Goal: Communication & Community: Answer question/provide support

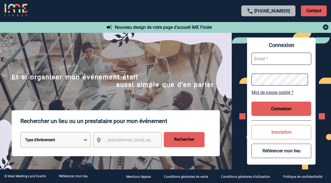
click at [260, 59] on input "text" at bounding box center [281, 59] width 60 height 12
type input "[PERSON_NAME][EMAIL_ADDRESS][DOMAIN_NAME]"
click at [293, 110] on button "Connexion" at bounding box center [281, 109] width 60 height 14
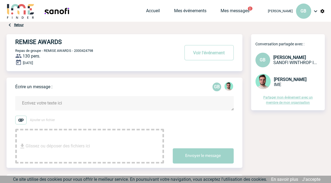
click at [51, 103] on textarea at bounding box center [124, 103] width 218 height 14
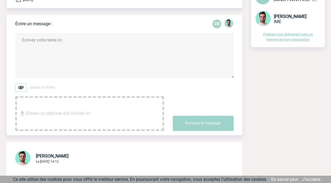
scroll to position [38, 0]
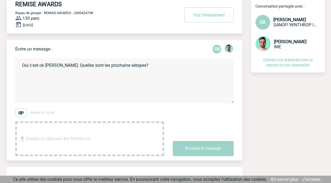
click at [117, 66] on textarea "Oui c'est ok Benjamin. Quelles sont les prochaine sétapes?" at bounding box center [124, 80] width 218 height 45
click at [64, 66] on textarea "Oui c'est ok Benjamin. Quelles sont les prochaines étapes?" at bounding box center [124, 80] width 218 height 45
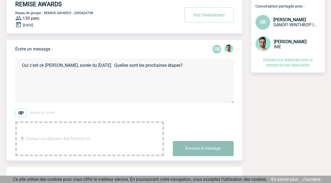
type textarea "Oui c'est ok Benjamin, soirée du 4 février 2026. Quelles sont les prochaines ét…"
click at [212, 147] on button "Envoyer le message" at bounding box center [202, 148] width 61 height 15
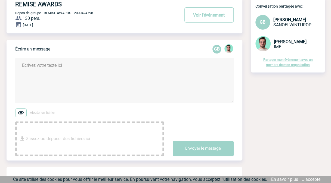
scroll to position [0, 0]
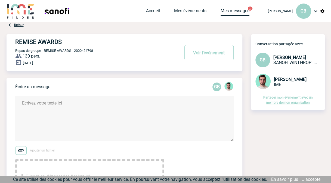
click at [238, 13] on link "Mes messages" at bounding box center [234, 12] width 29 height 8
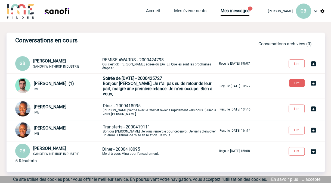
click at [141, 83] on span "Bonjour Geoffroy, Je n'ai pas eu de retour de leur part, malgré une première re…" at bounding box center [157, 88] width 109 height 15
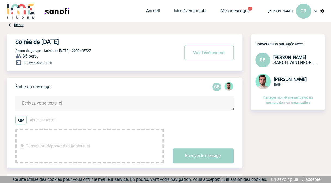
click at [60, 103] on textarea at bounding box center [124, 103] width 218 height 14
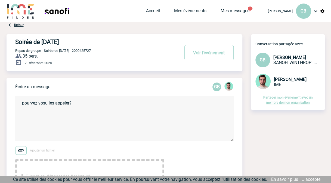
click at [47, 102] on textarea "pourvez vosu les appeler?" at bounding box center [124, 118] width 218 height 45
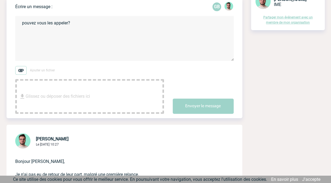
scroll to position [121, 0]
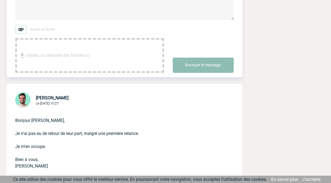
type textarea "pouvez vous les appeler?"
click at [191, 63] on button "Envoyer le message" at bounding box center [202, 65] width 61 height 15
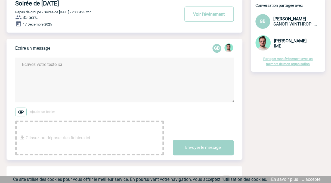
scroll to position [0, 0]
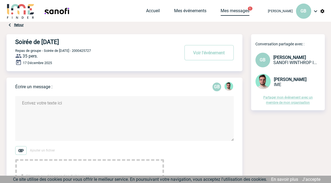
click at [238, 10] on link "Mes messages" at bounding box center [234, 12] width 29 height 8
